Goal: Information Seeking & Learning: Understand process/instructions

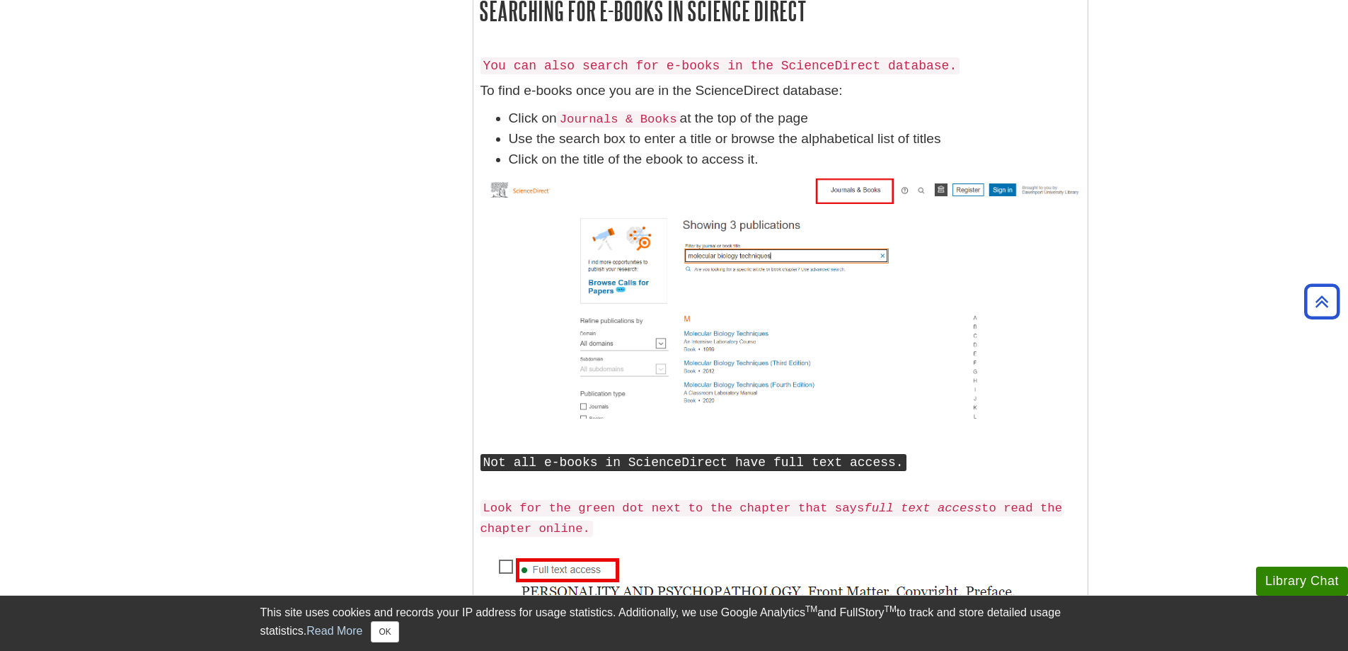
scroll to position [1416, 0]
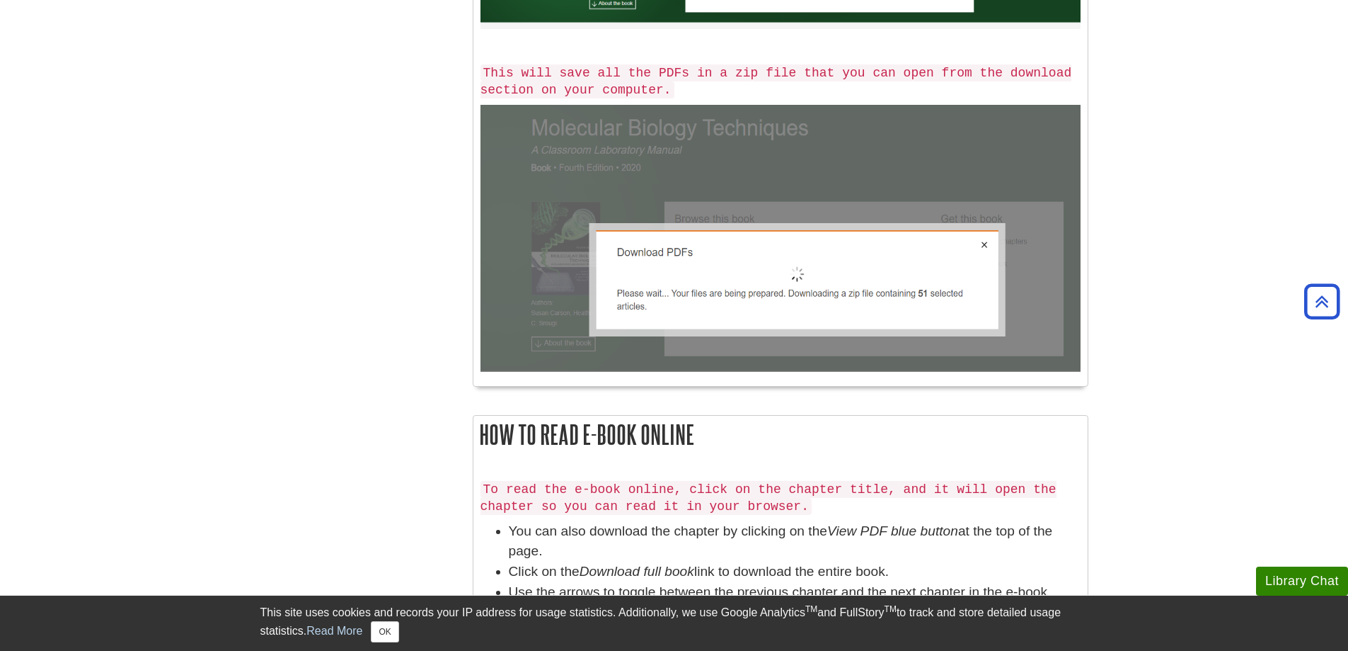
scroll to position [2831, 0]
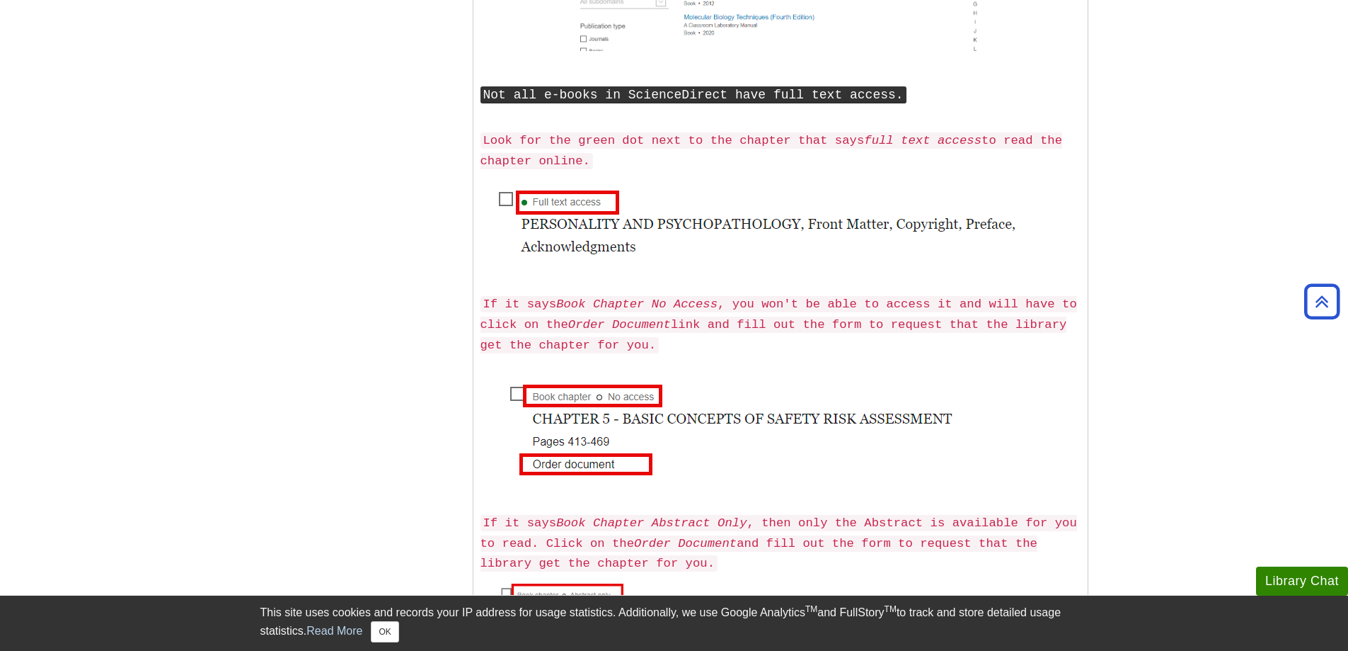
drag, startPoint x: 287, startPoint y: 256, endPoint x: 284, endPoint y: 72, distance: 184.1
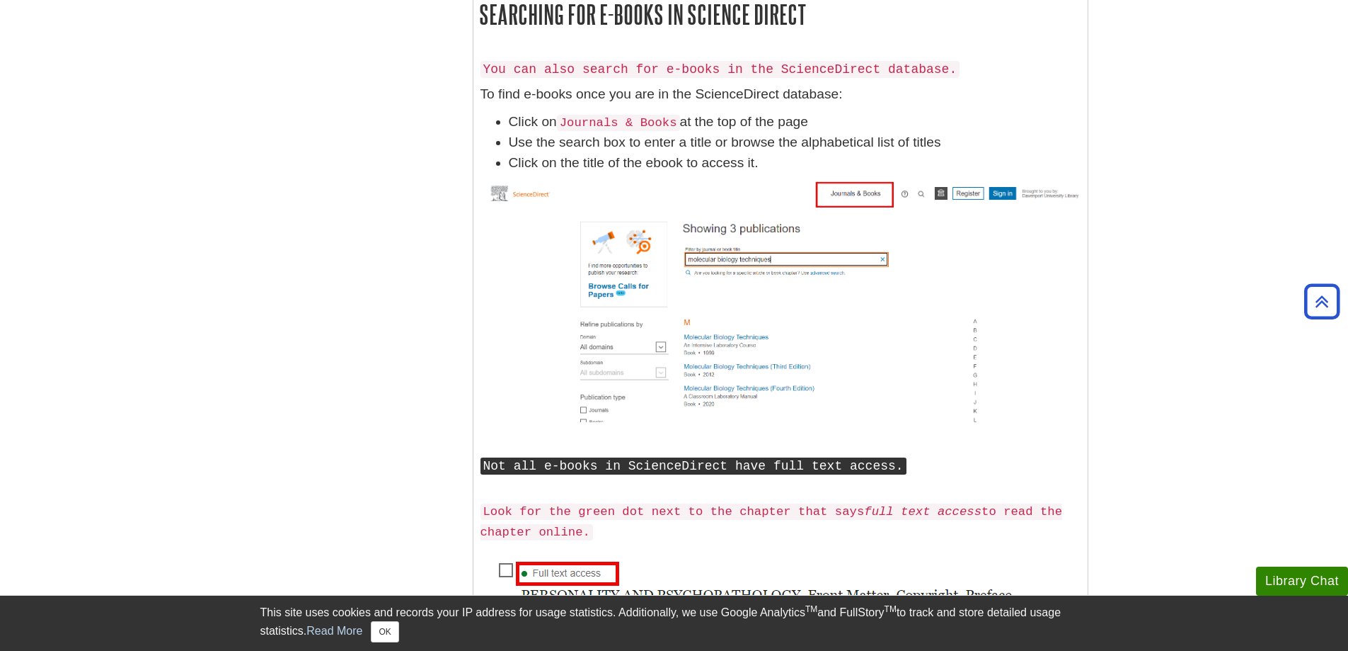
scroll to position [0, 0]
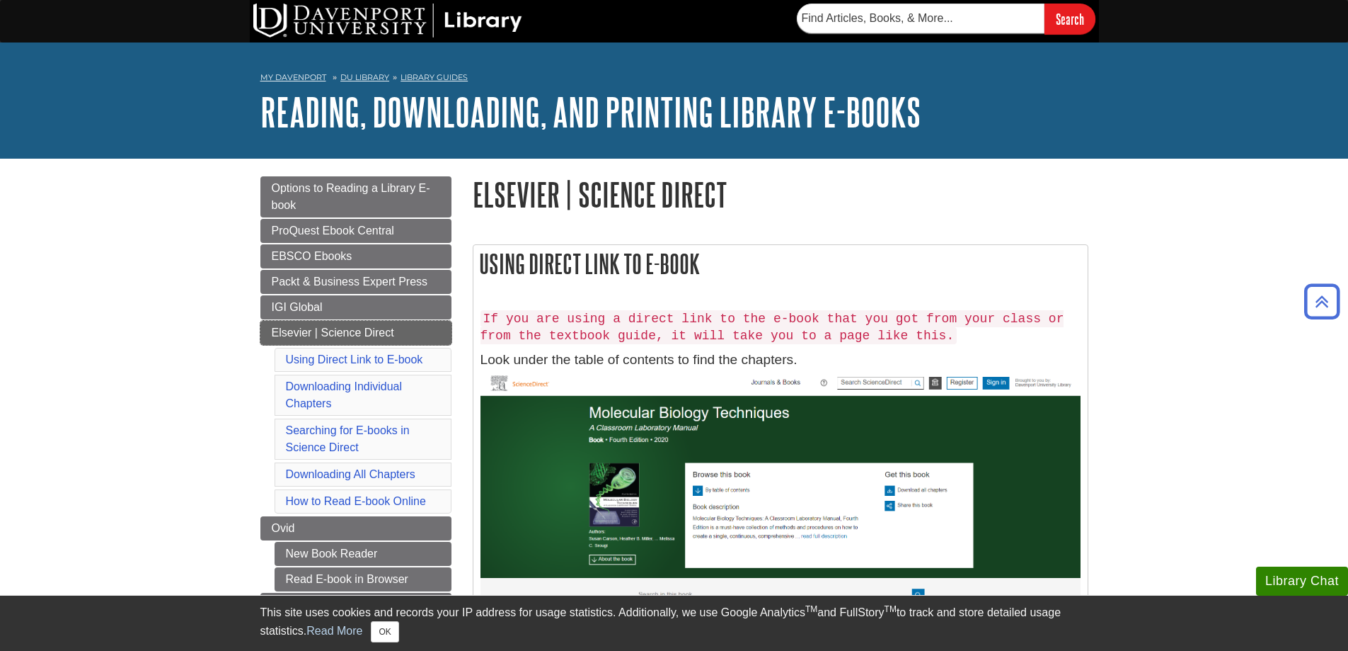
drag, startPoint x: 328, startPoint y: 275, endPoint x: 326, endPoint y: 334, distance: 59.5
click at [420, 358] on link "Using Direct Link to E-book" at bounding box center [354, 359] width 137 height 12
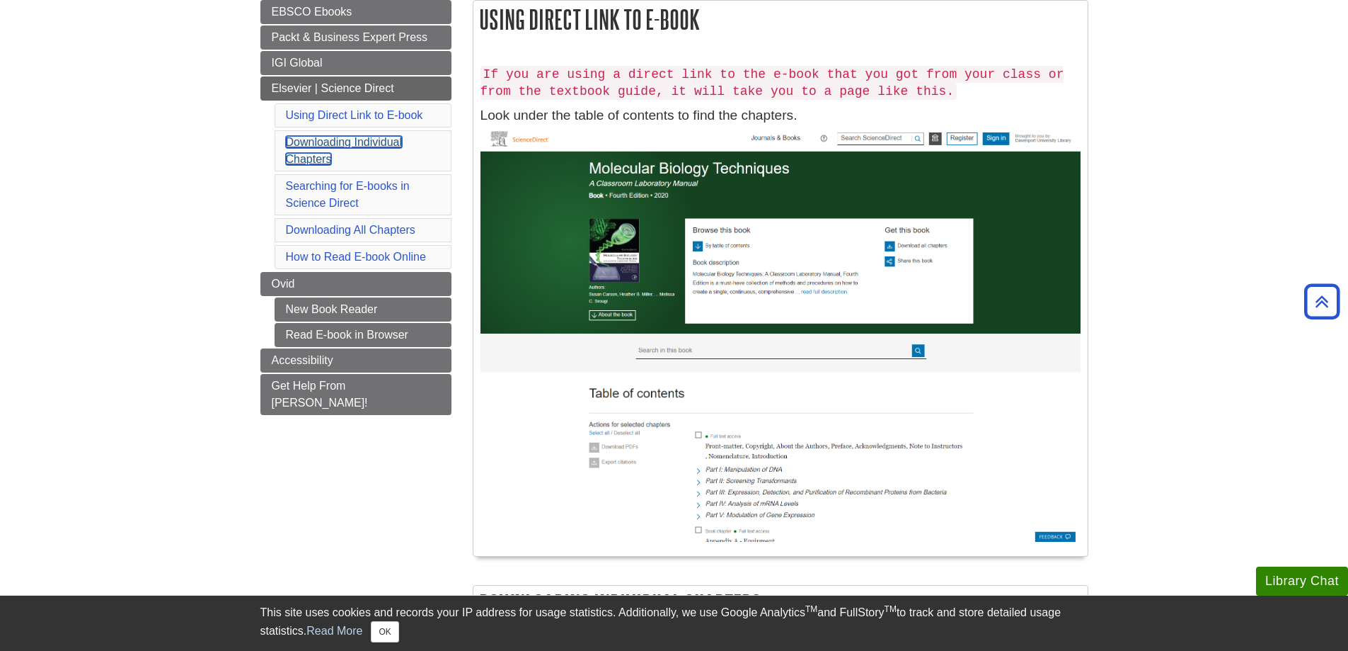
click at [373, 136] on link "Downloading Individual Chapters" at bounding box center [344, 150] width 117 height 29
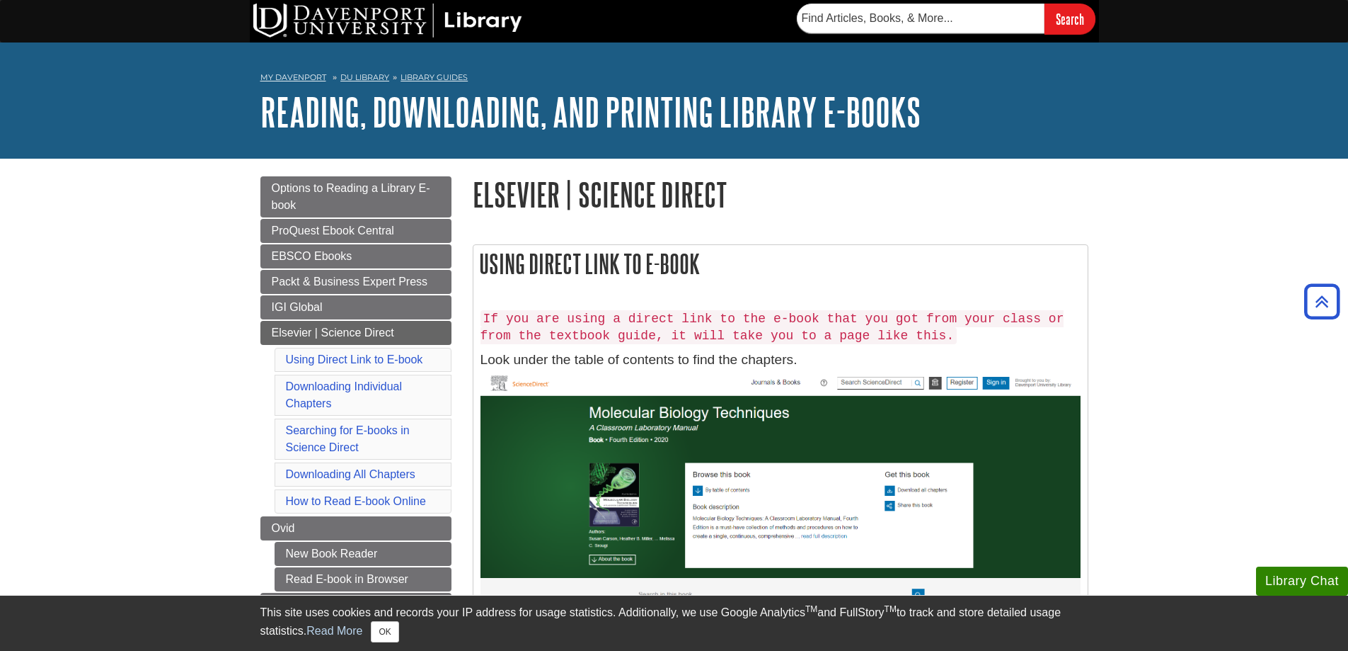
drag, startPoint x: 391, startPoint y: 309, endPoint x: 406, endPoint y: 52, distance: 257.4
click at [839, 31] on input "text" at bounding box center [921, 19] width 248 height 30
paste input "https://www.sciencedirect.com/book/9780443291784/the-immunology-of-the-cat"
type input "https://www.sciencedirect.com/book/9780443291784/the-immunology-of-the-cat"
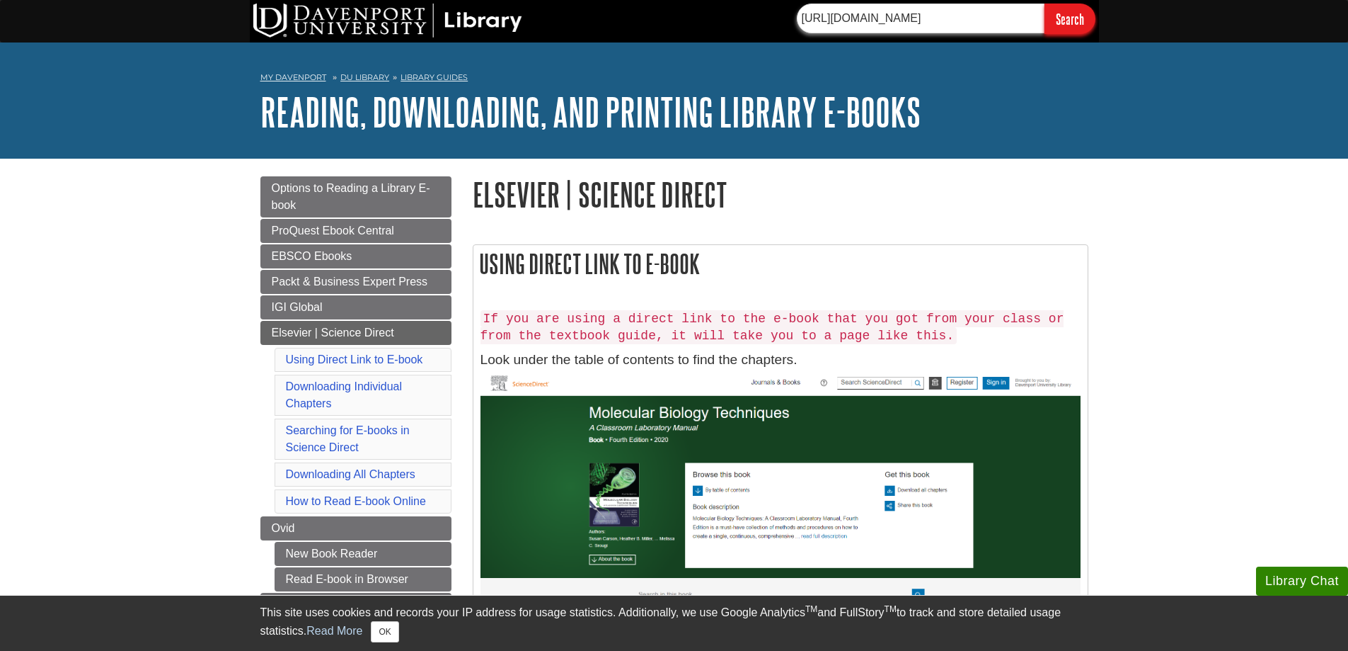
click at [1045, 4] on input "Search" at bounding box center [1070, 19] width 51 height 30
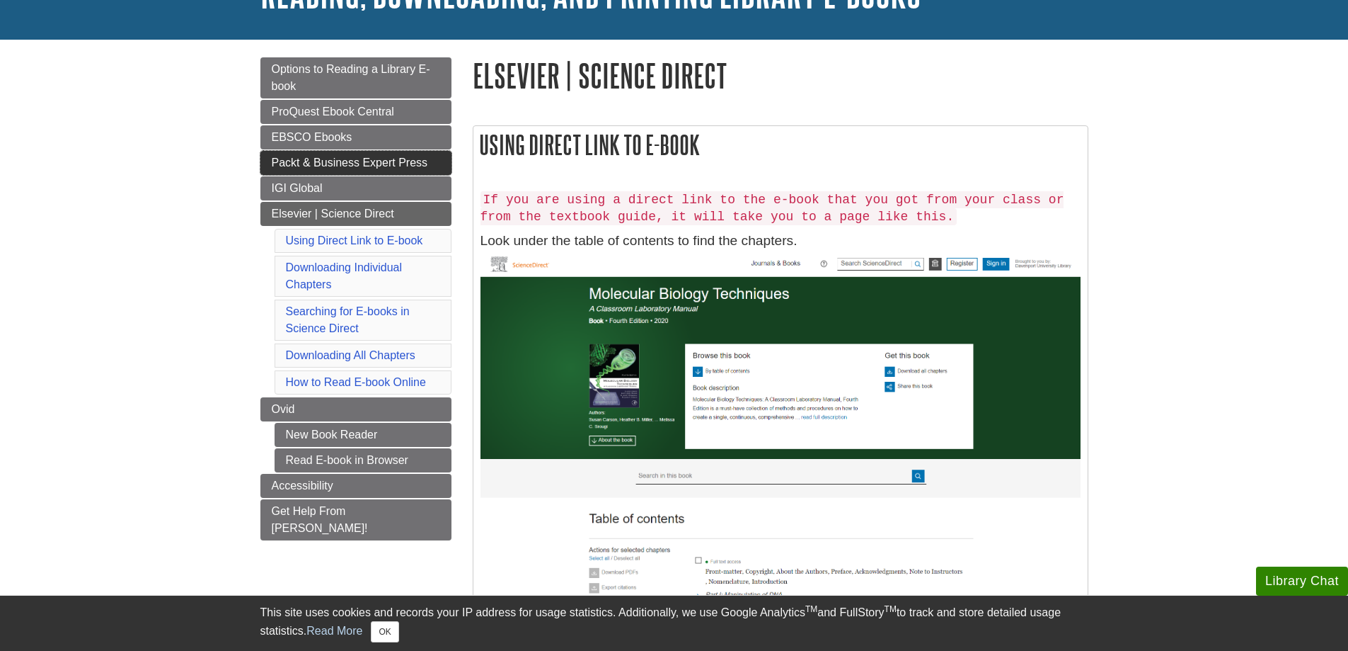
scroll to position [142, 0]
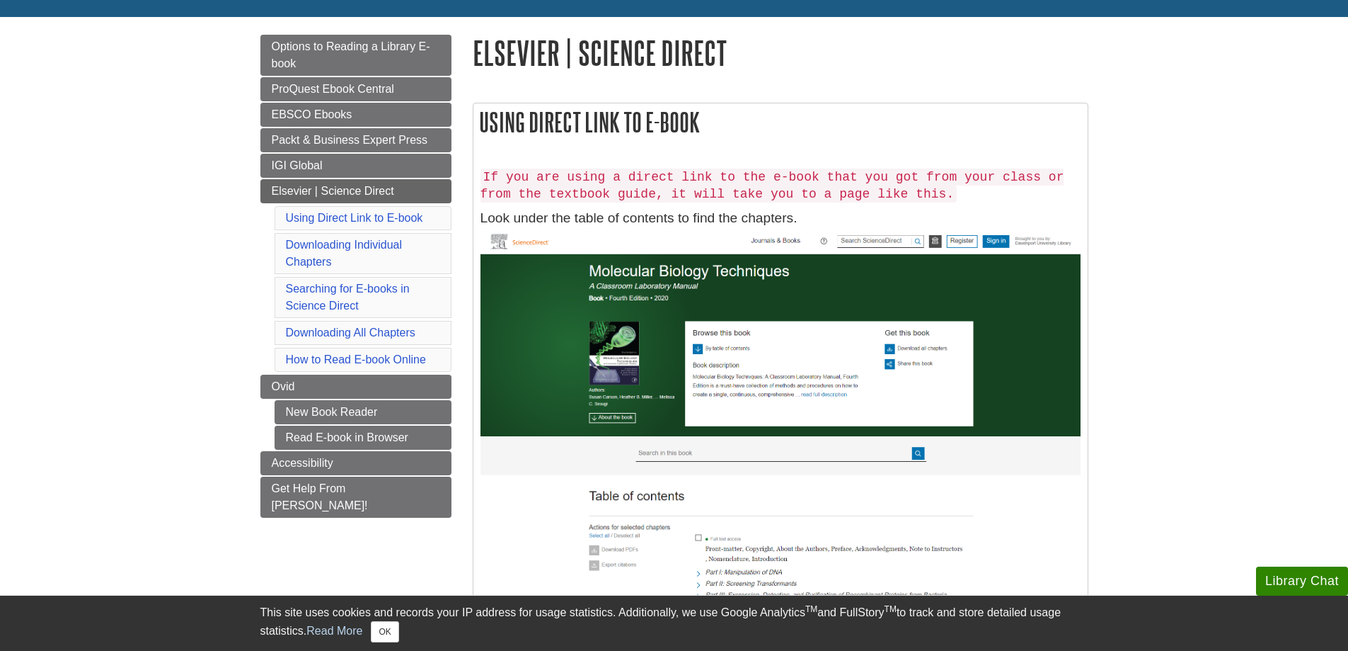
drag, startPoint x: 202, startPoint y: 241, endPoint x: 189, endPoint y: 240, distance: 13.5
